Goal: Navigation & Orientation: Find specific page/section

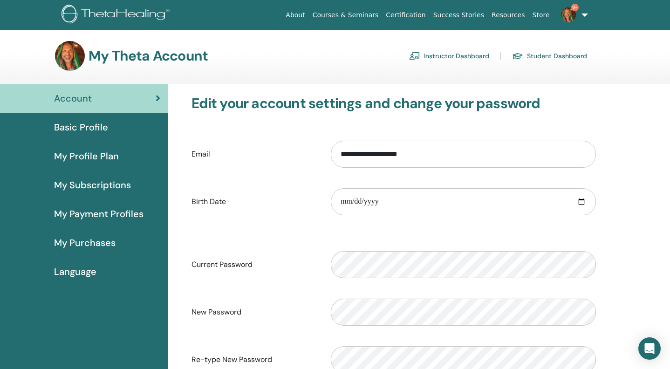
click at [471, 55] on link "Instructor Dashboard" at bounding box center [449, 55] width 80 height 15
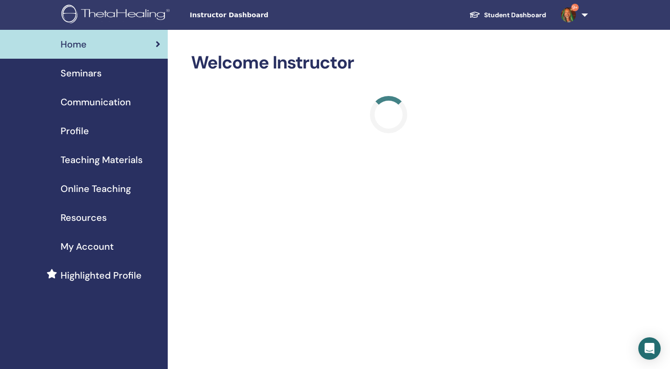
click at [85, 70] on span "Seminars" at bounding box center [81, 73] width 41 height 14
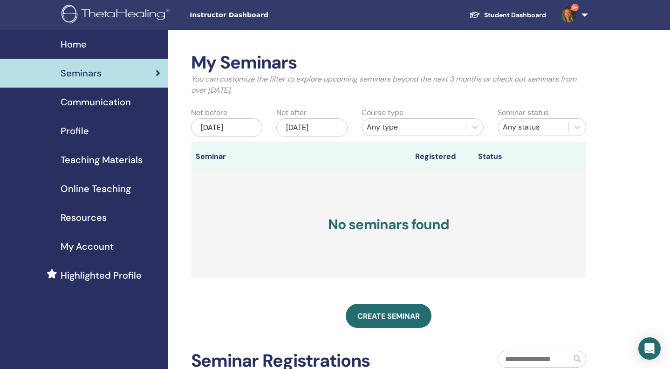
click at [518, 14] on link "Student Dashboard" at bounding box center [507, 15] width 92 height 17
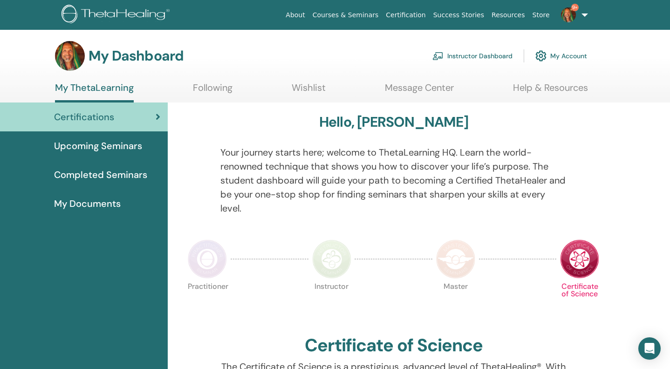
click at [115, 146] on span "Upcoming Seminars" at bounding box center [98, 146] width 88 height 14
